Goal: Book appointment/travel/reservation

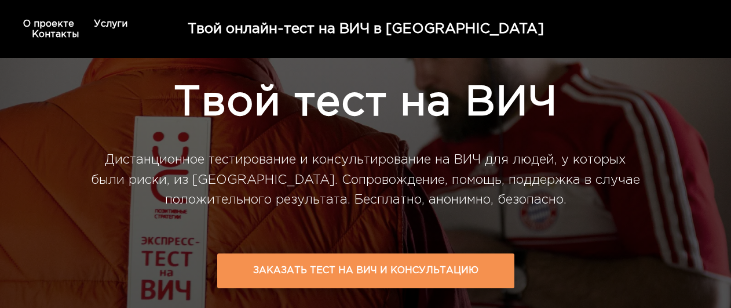
click at [110, 156] on div "Дистанционное тестирование и консультирование на ВИЧ для людей, у которых были …" at bounding box center [365, 183] width 556 height 85
drag, startPoint x: 102, startPoint y: 161, endPoint x: 108, endPoint y: 158, distance: 6.8
click at [102, 161] on div "Дистанционное тестирование и консультирование на ВИЧ для людей, у которых были …" at bounding box center [365, 183] width 556 height 85
click at [103, 157] on div "Дистанционное тестирование и консультирование на ВИЧ для людей, у которых были …" at bounding box center [365, 183] width 556 height 85
click at [106, 162] on div "Дистанционное тестирование и консультирование на ВИЧ для людей, у которых были …" at bounding box center [365, 183] width 556 height 85
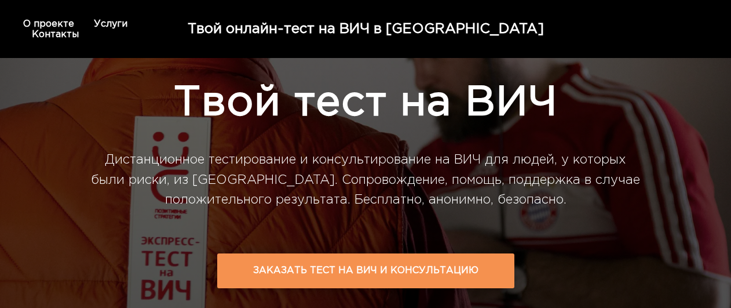
click at [105, 161] on div "Дистанционное тестирование и консультирование на ВИЧ для людей, у которых были …" at bounding box center [365, 183] width 556 height 85
drag, startPoint x: 152, startPoint y: 160, endPoint x: 167, endPoint y: 160, distance: 14.5
click at [153, 160] on div "Дистанционное тестирование и консультирование на ВИЧ для людей, у которых были …" at bounding box center [365, 183] width 556 height 85
drag, startPoint x: 188, startPoint y: 160, endPoint x: 226, endPoint y: 160, distance: 38.2
click at [189, 160] on div "Дистанционное тестирование и консультирование на ВИЧ для людей, у которых были …" at bounding box center [365, 183] width 556 height 85
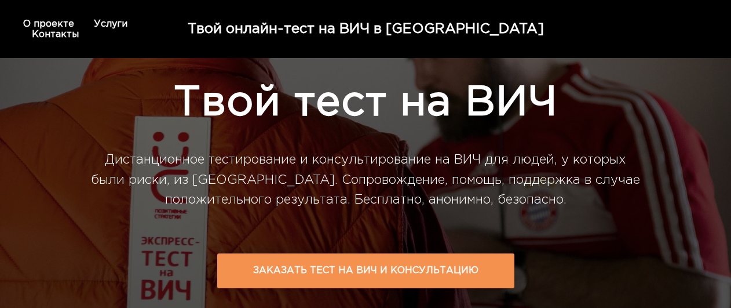
drag, startPoint x: 226, startPoint y: 160, endPoint x: 242, endPoint y: 156, distance: 16.6
click at [227, 160] on div "Дистанционное тестирование и консультирование на ВИЧ для людей, у которых были …" at bounding box center [365, 183] width 556 height 85
click at [243, 156] on div "Дистанционное тестирование и консультирование на ВИЧ для людей, у которых были …" at bounding box center [365, 183] width 556 height 85
click at [247, 156] on div "Дистанционное тестирование и консультирование на ВИЧ для людей, у которых были …" at bounding box center [365, 183] width 556 height 85
drag, startPoint x: 248, startPoint y: 155, endPoint x: 256, endPoint y: 151, distance: 8.8
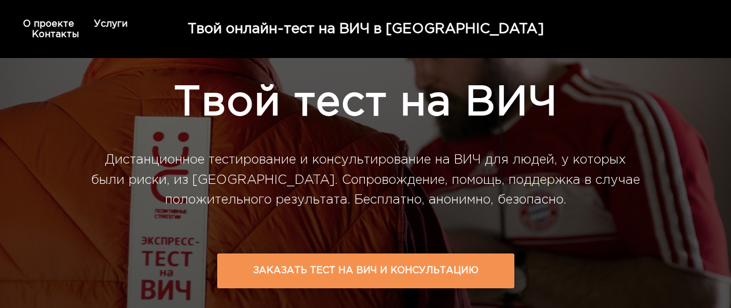
click at [249, 155] on div "Дистанционное тестирование и консультирование на ВИЧ для людей, у которых были …" at bounding box center [365, 183] width 556 height 85
click at [183, 158] on div "Дистанционное тестирование и консультирование на ВИЧ для людей, у которых были …" at bounding box center [365, 183] width 556 height 85
click at [103, 158] on div "Дистанционное тестирование и консультирование на ВИЧ для людей, у которых были …" at bounding box center [365, 183] width 556 height 85
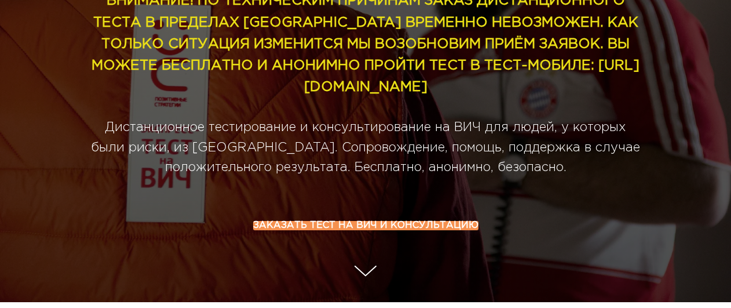
scroll to position [179, 0]
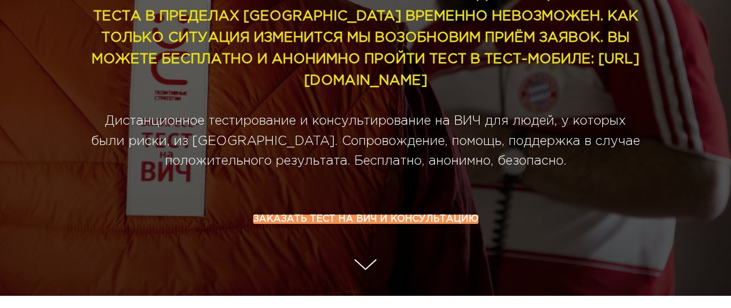
click at [317, 223] on span "Заказать тест на ВИЧ и консультацию" at bounding box center [365, 218] width 225 height 9
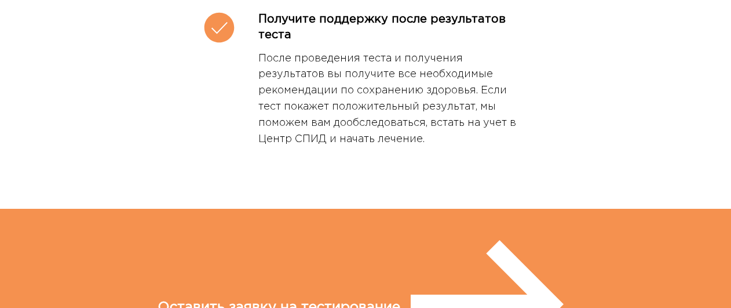
scroll to position [3644, 0]
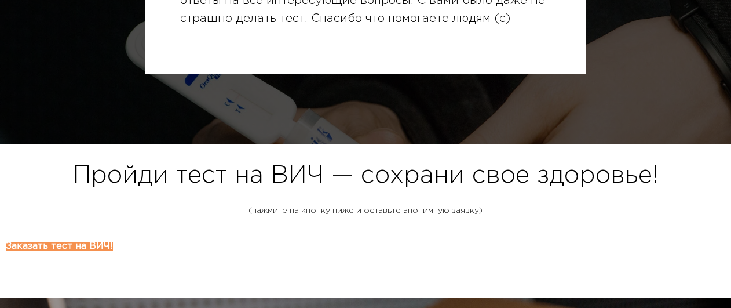
click at [113, 242] on span "Заказать тест на ВИЧ!" at bounding box center [59, 246] width 107 height 9
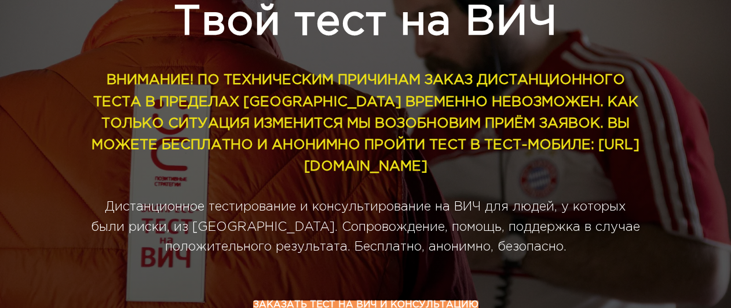
scroll to position [0, 0]
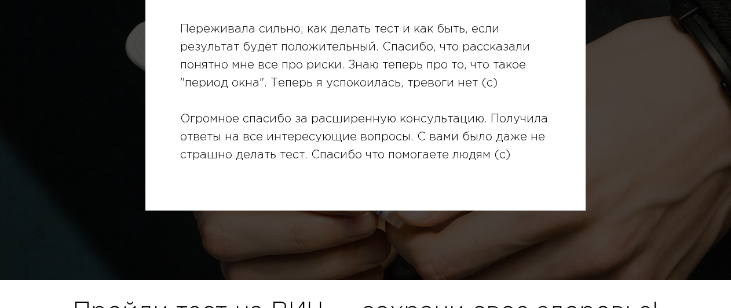
scroll to position [3527, 0]
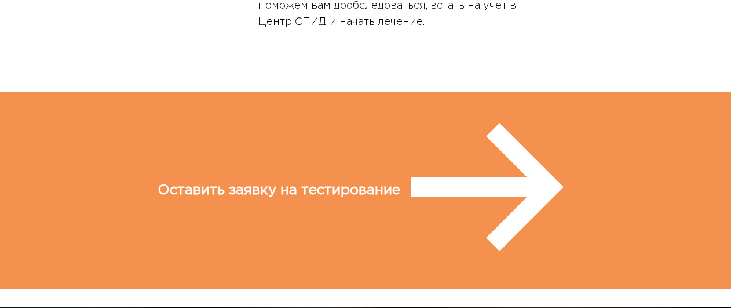
scroll to position [2869, 0]
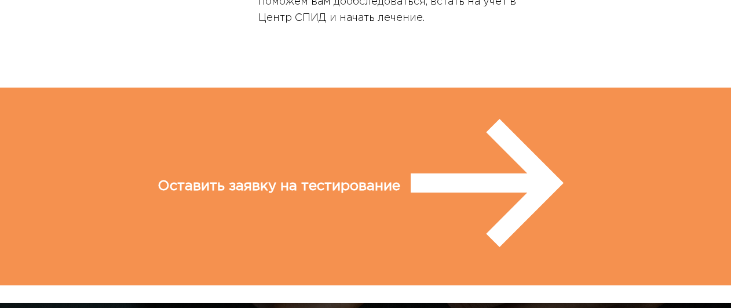
click at [390, 176] on span "Оставить заявку на тестирование" at bounding box center [279, 186] width 243 height 21
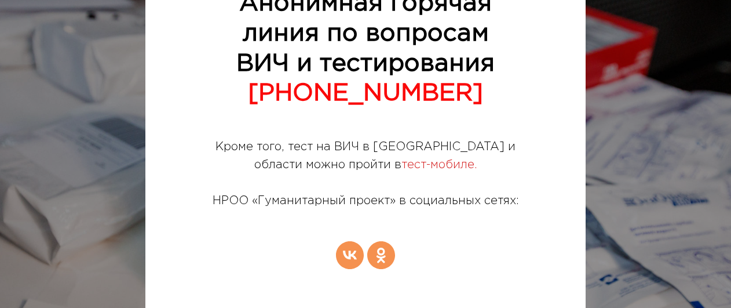
scroll to position [4000, 0]
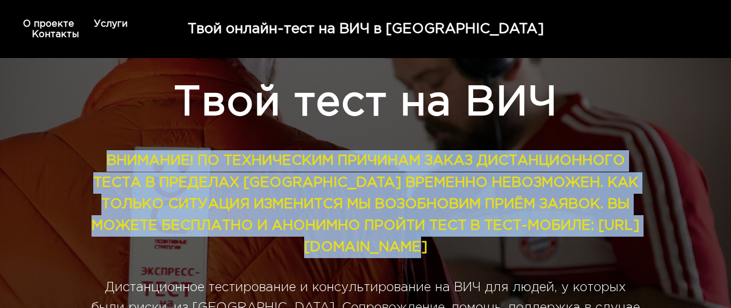
drag, startPoint x: 105, startPoint y: 156, endPoint x: 421, endPoint y: 227, distance: 323.6
click at [459, 249] on div "ВНИМАНИЕ! ПО ТЕХНИЧЕСКИМ ПРИЧИНАМ ЗАКАЗ ДИСТАНЦИОННОГО ТЕСТА В ПРЕДЕЛАХ [GEOGRA…" at bounding box center [365, 247] width 556 height 213
copy strong "ВНИМАНИЕ! ПО ТЕХНИЧЕСКИМ ПРИЧИНАМ ЗАКАЗ ДИСТАНЦИОННОГО ТЕСТА В ПРЕДЕЛАХ [GEOGRA…"
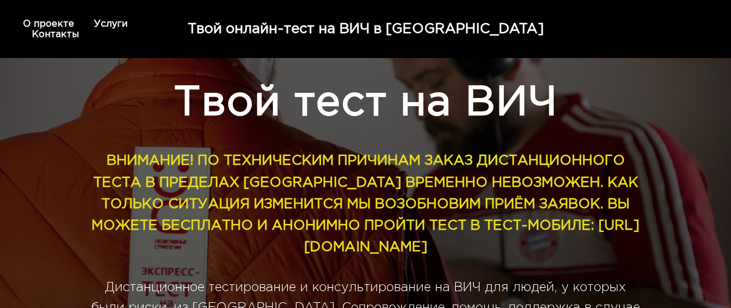
click at [673, 110] on div "Твой тест на ВИЧ ВНИМАНИЕ! ПО ТЕХНИЧЕСКИМ ПРИЧИНАМ ЗАКАЗ ДИСТАНЦИОННОГО ТЕСТА В…" at bounding box center [365, 207] width 695 height 414
